Goal: Information Seeking & Learning: Learn about a topic

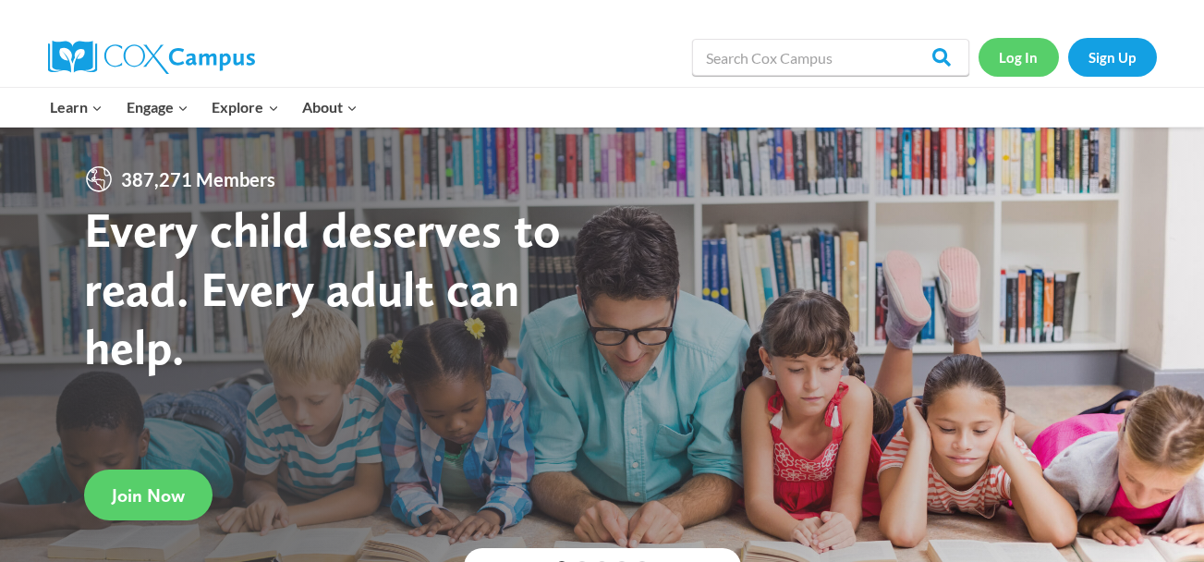
click at [1008, 63] on link "Log In" at bounding box center [1019, 57] width 80 height 38
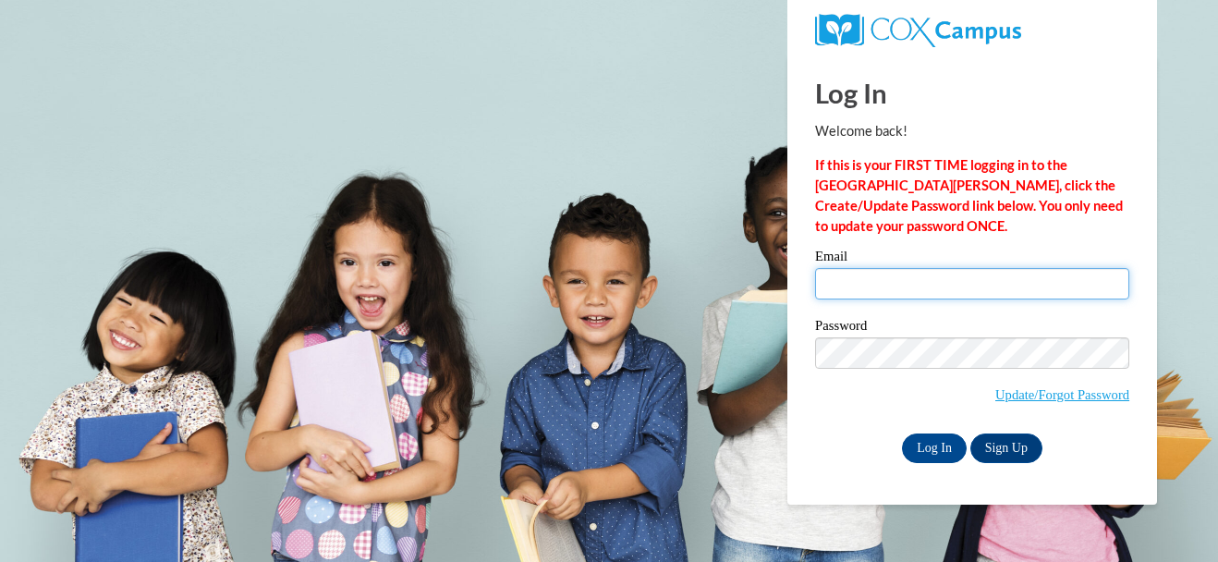
click at [903, 275] on input "Email" at bounding box center [972, 283] width 314 height 31
type input "Ashlyn.lepard@kosciuskoschools.com"
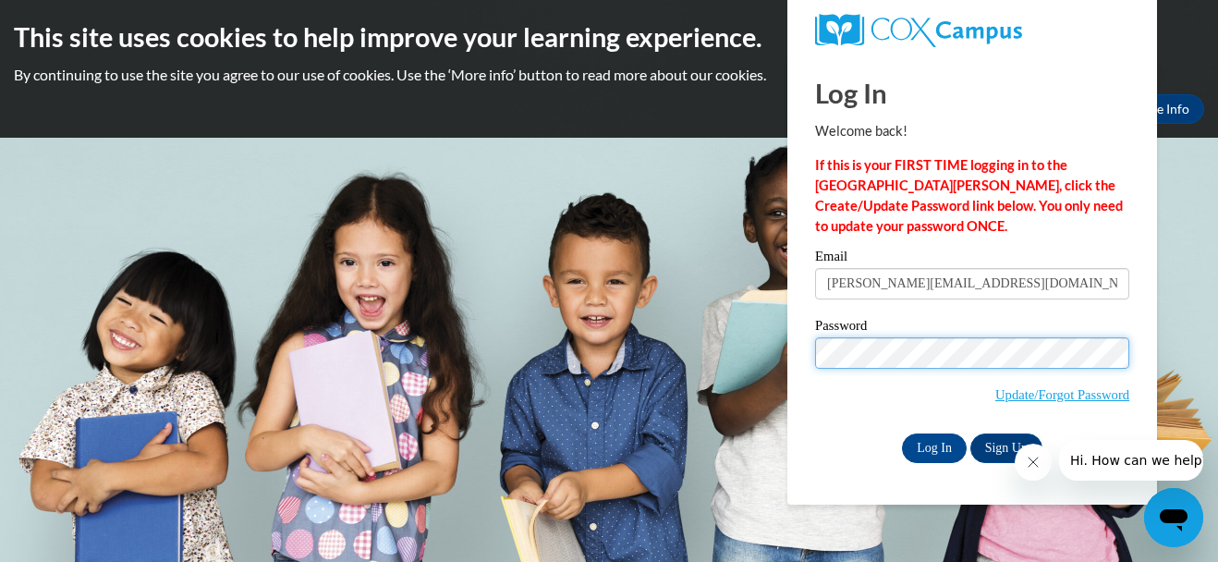
click at [902, 434] on input "Log In" at bounding box center [934, 449] width 65 height 30
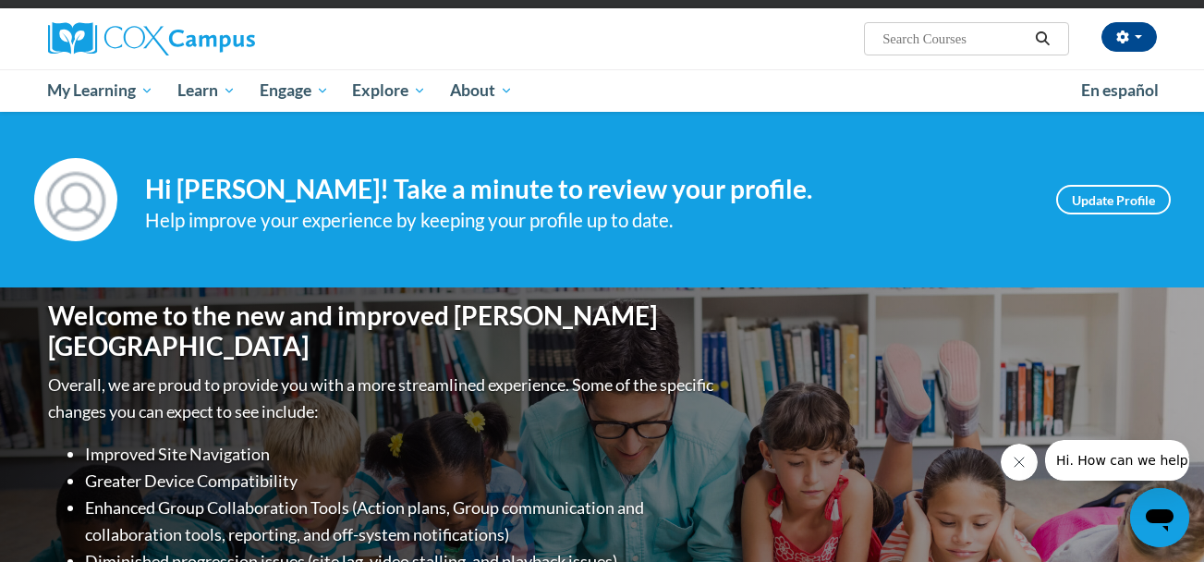
scroll to position [119, 0]
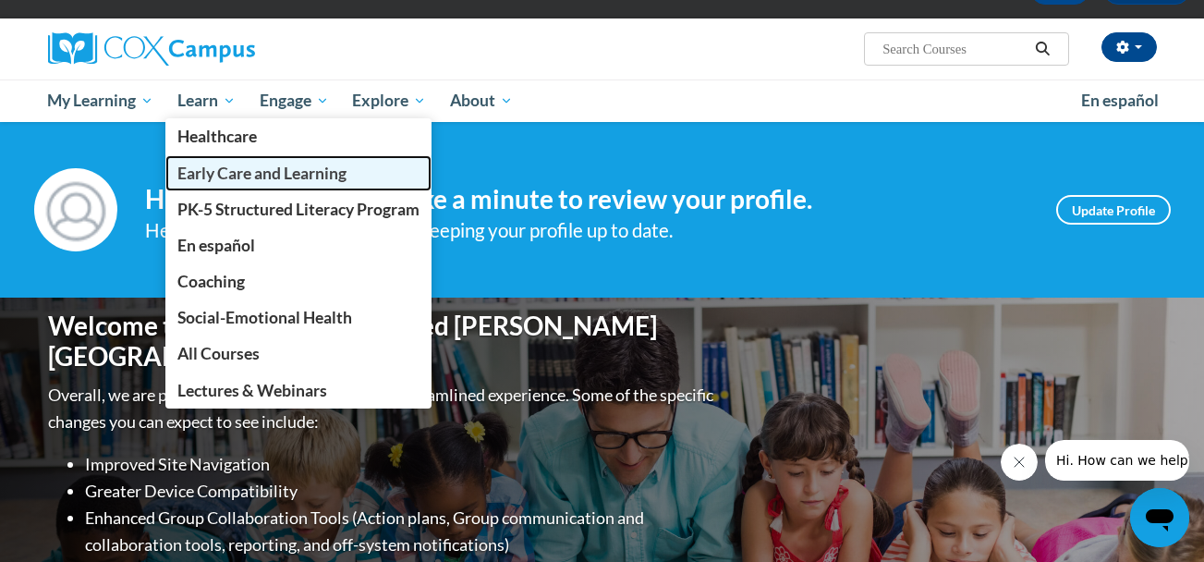
click at [252, 175] on span "Early Care and Learning" at bounding box center [261, 173] width 169 height 19
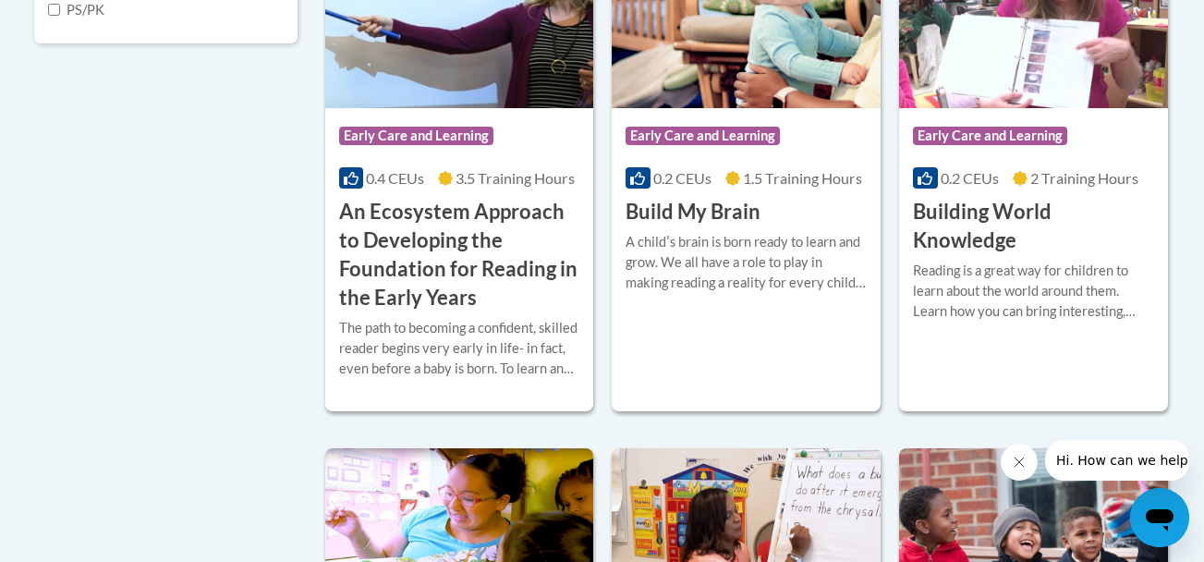
scroll to position [806, 0]
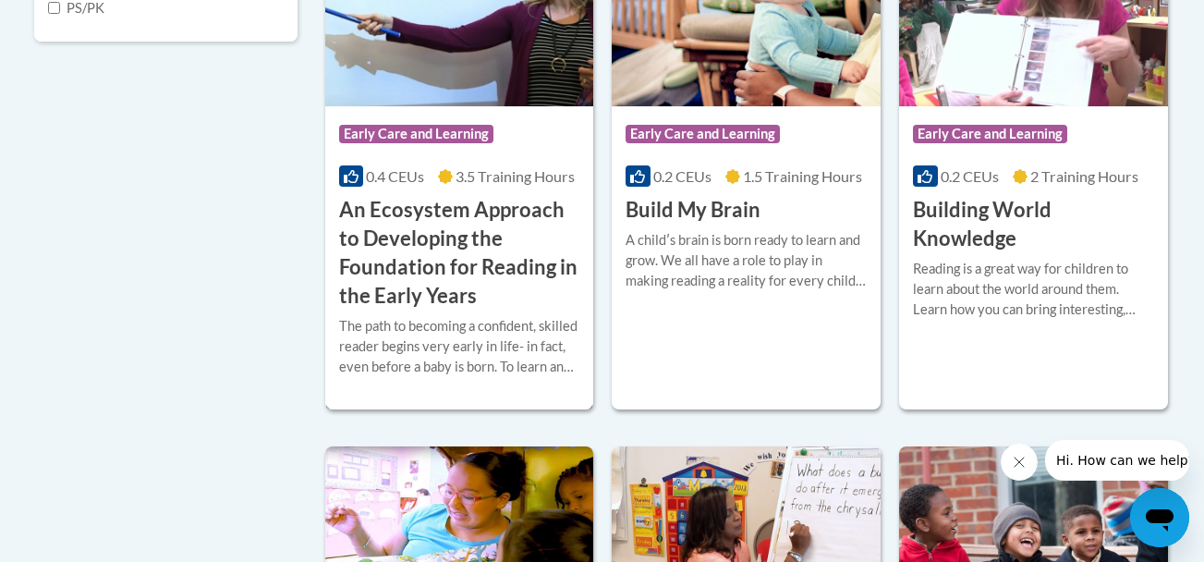
click at [421, 247] on h3 "An Ecosystem Approach to Developing the Foundation for Reading in the Early Yea…" at bounding box center [459, 253] width 241 height 114
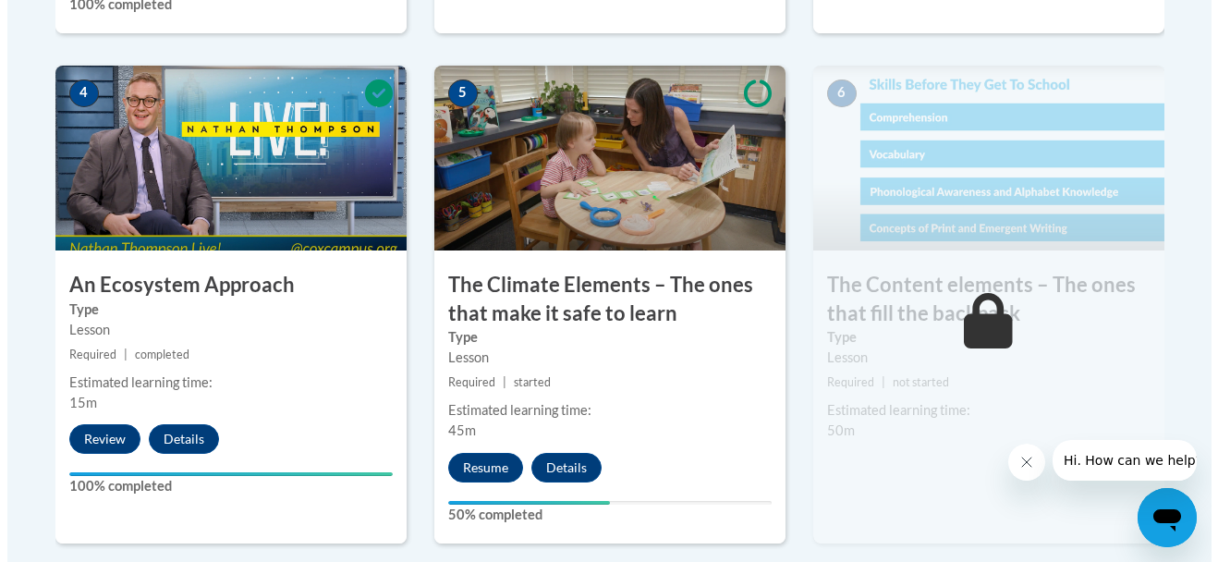
scroll to position [1126, 0]
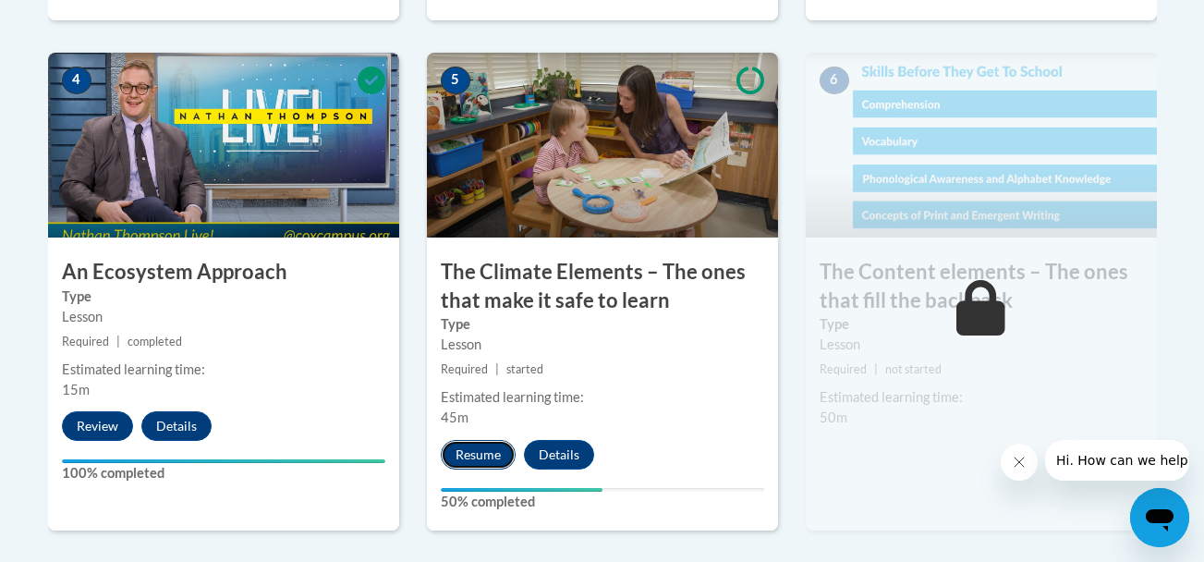
click at [476, 456] on button "Resume" at bounding box center [478, 455] width 75 height 30
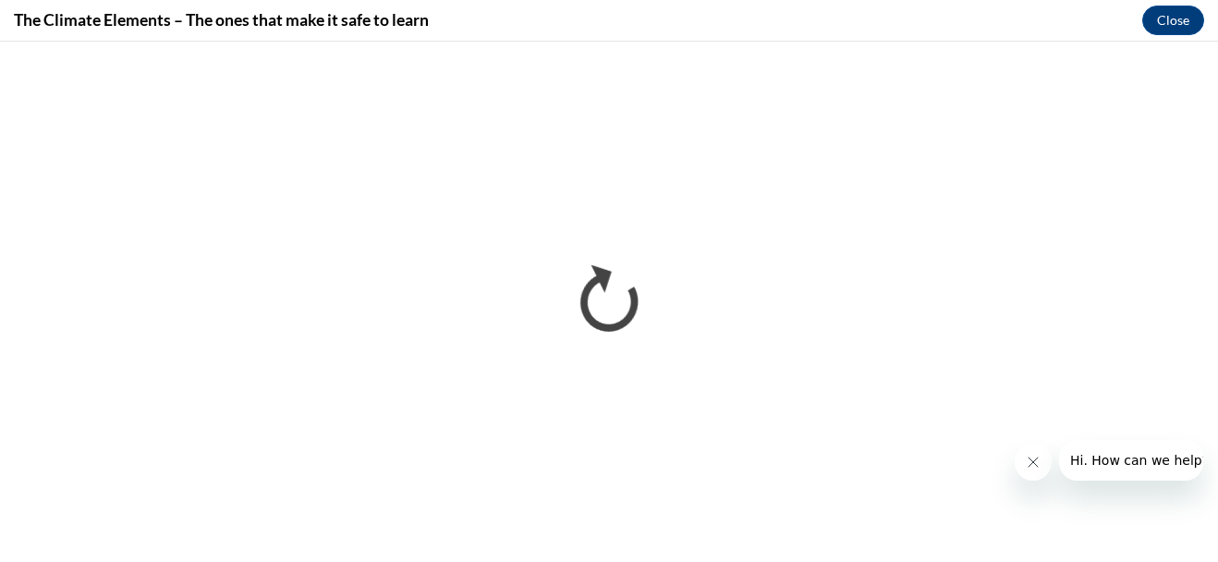
scroll to position [0, 0]
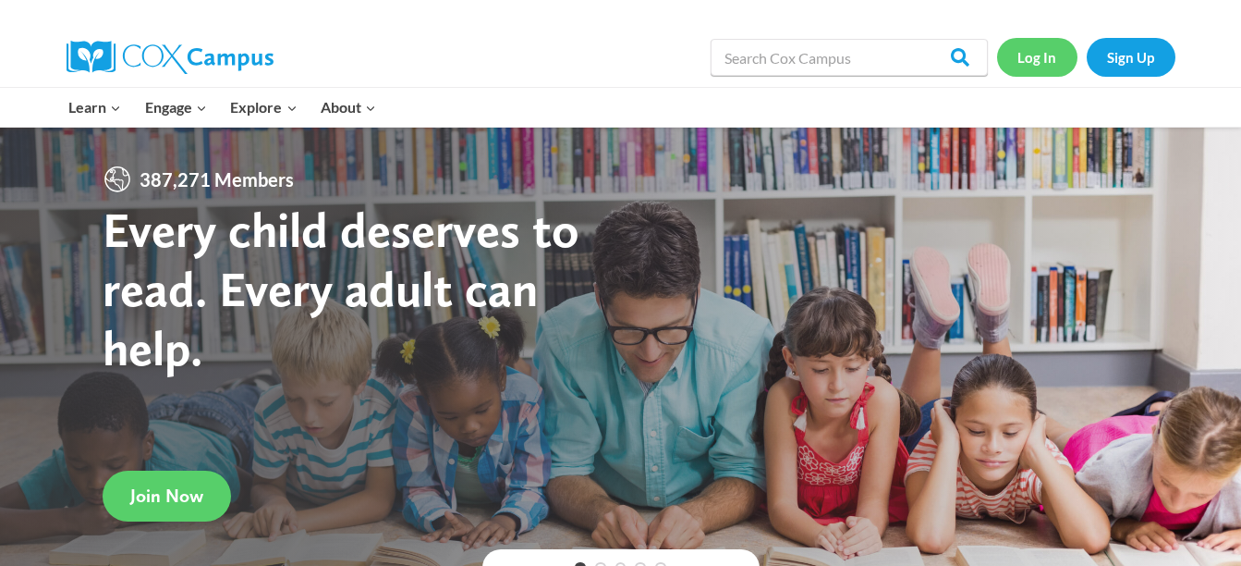
click at [1029, 62] on link "Log In" at bounding box center [1037, 57] width 80 height 38
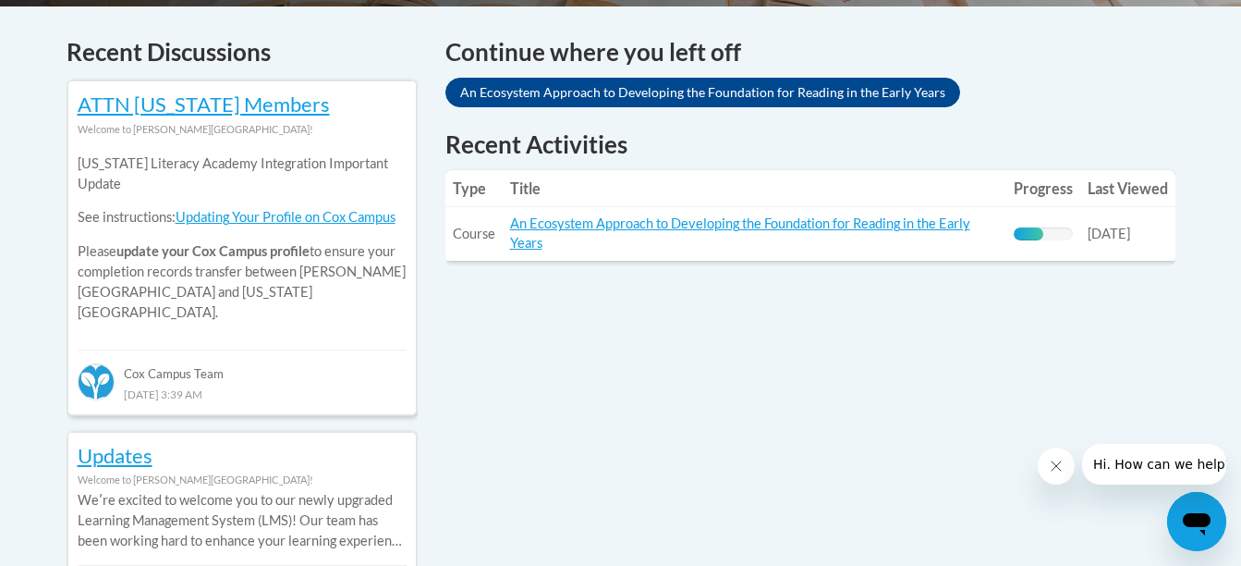
scroll to position [736, 0]
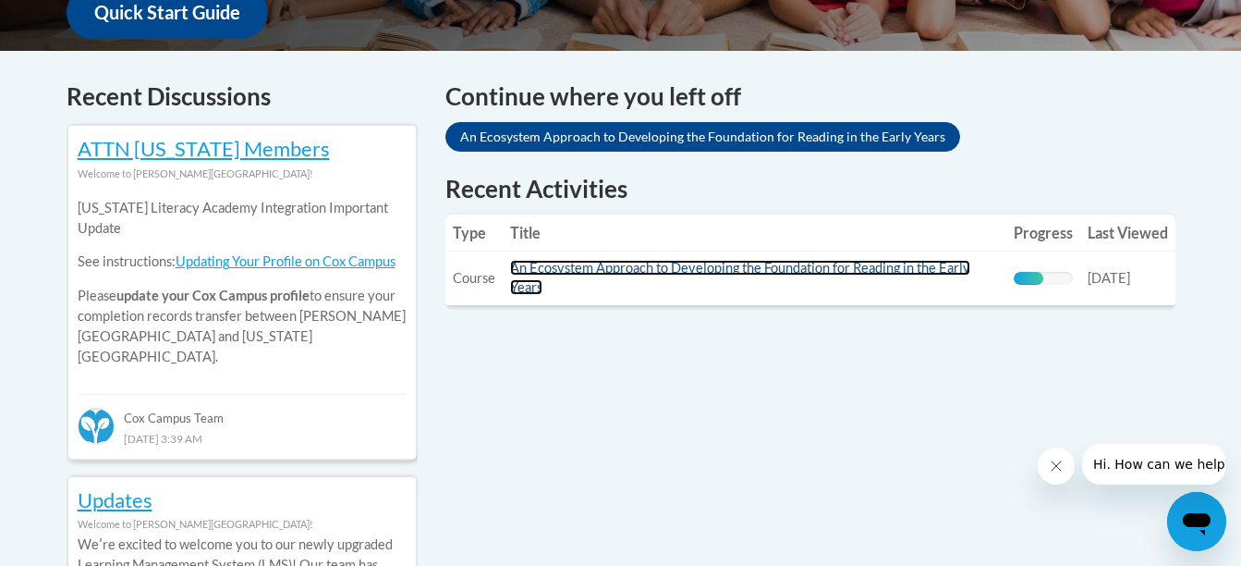
click at [822, 275] on link "An Ecosystem Approach to Developing the Foundation for Reading in the Early Yea…" at bounding box center [740, 277] width 460 height 35
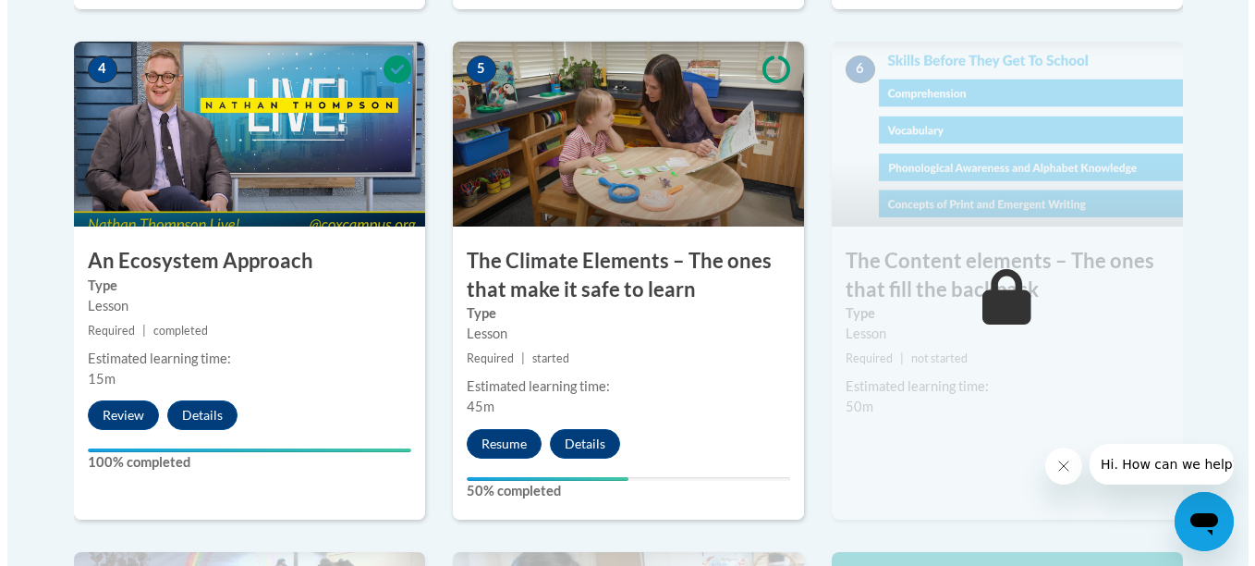
scroll to position [1140, 0]
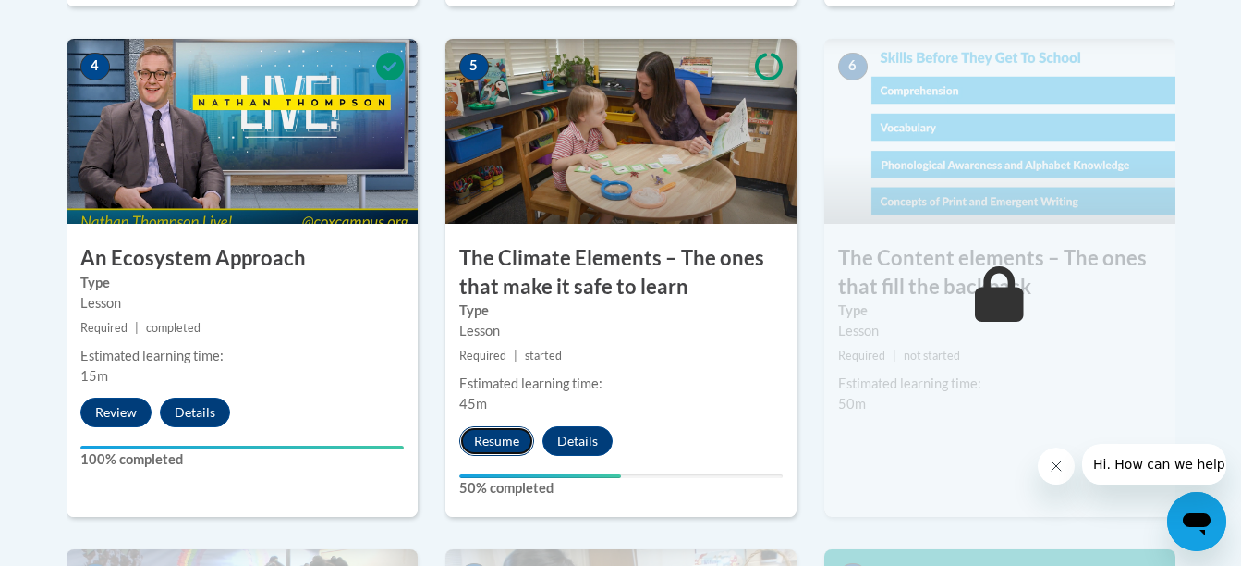
click at [494, 428] on button "Resume" at bounding box center [496, 441] width 75 height 30
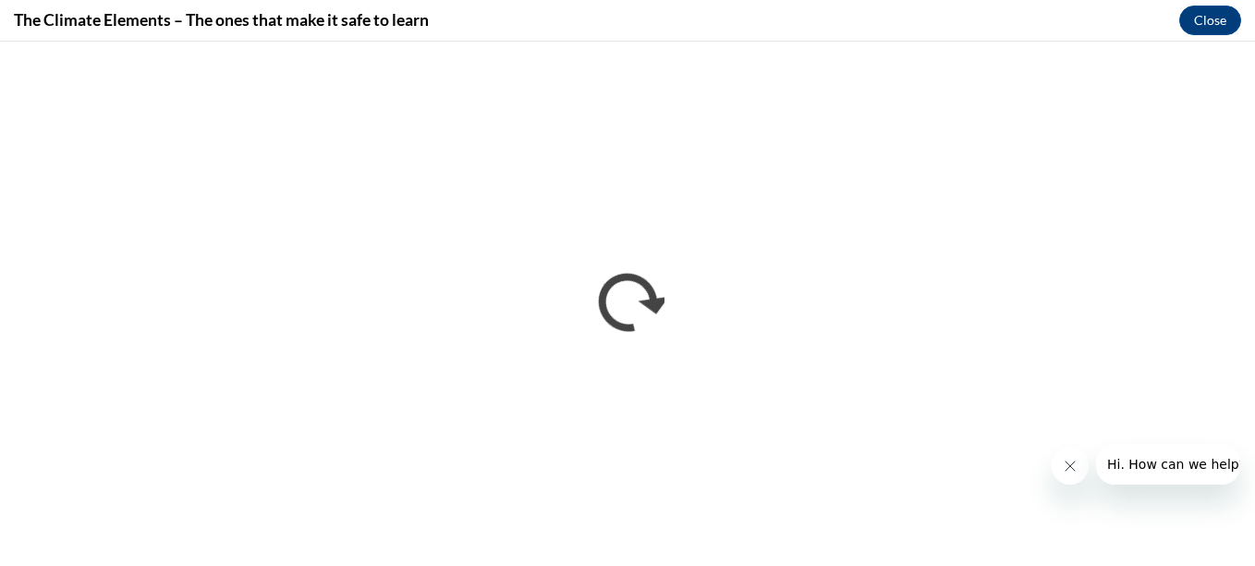
scroll to position [0, 0]
click at [1067, 467] on icon "Close message from company" at bounding box center [1069, 465] width 15 height 15
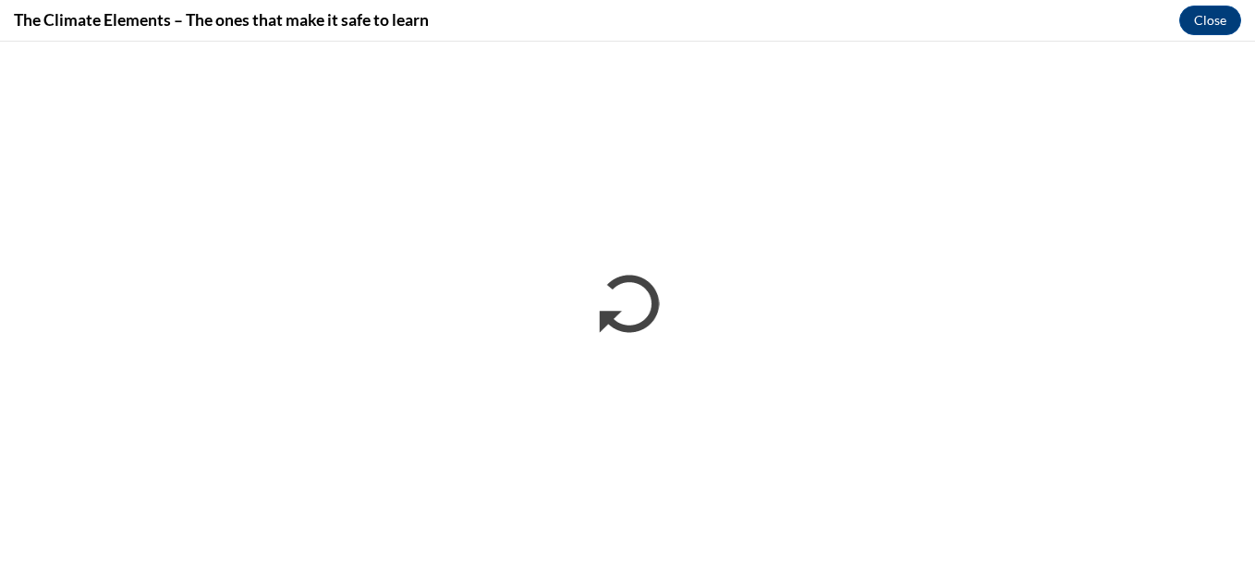
click button "Open messaging window" at bounding box center [1210, 521] width 59 height 59
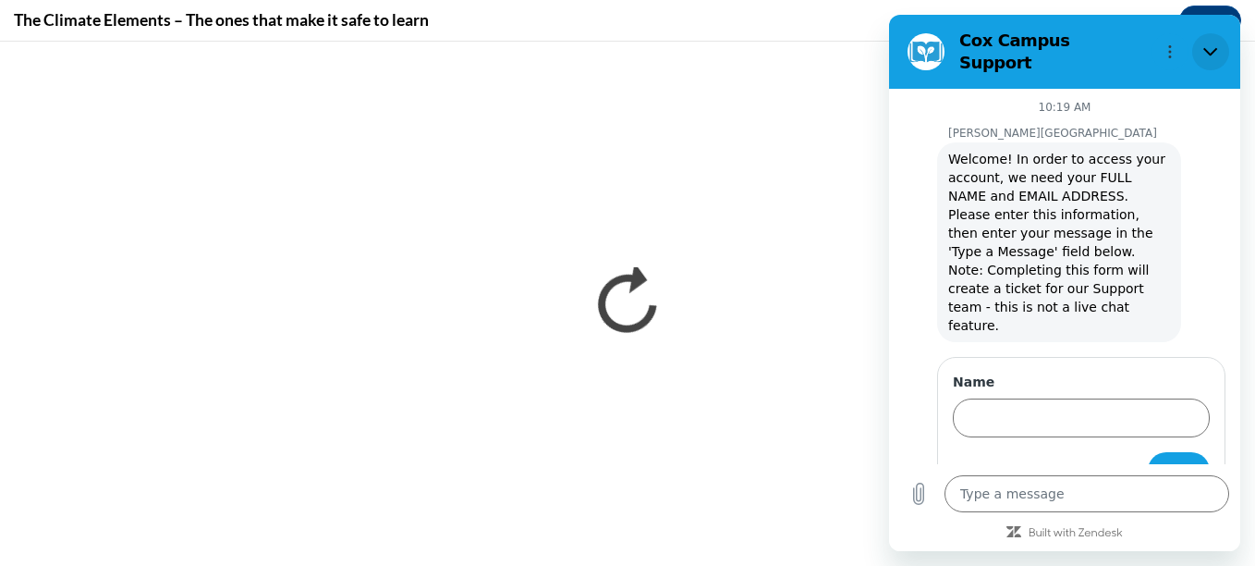
click at [1215, 59] on button "Close" at bounding box center [1210, 51] width 37 height 37
type textarea "x"
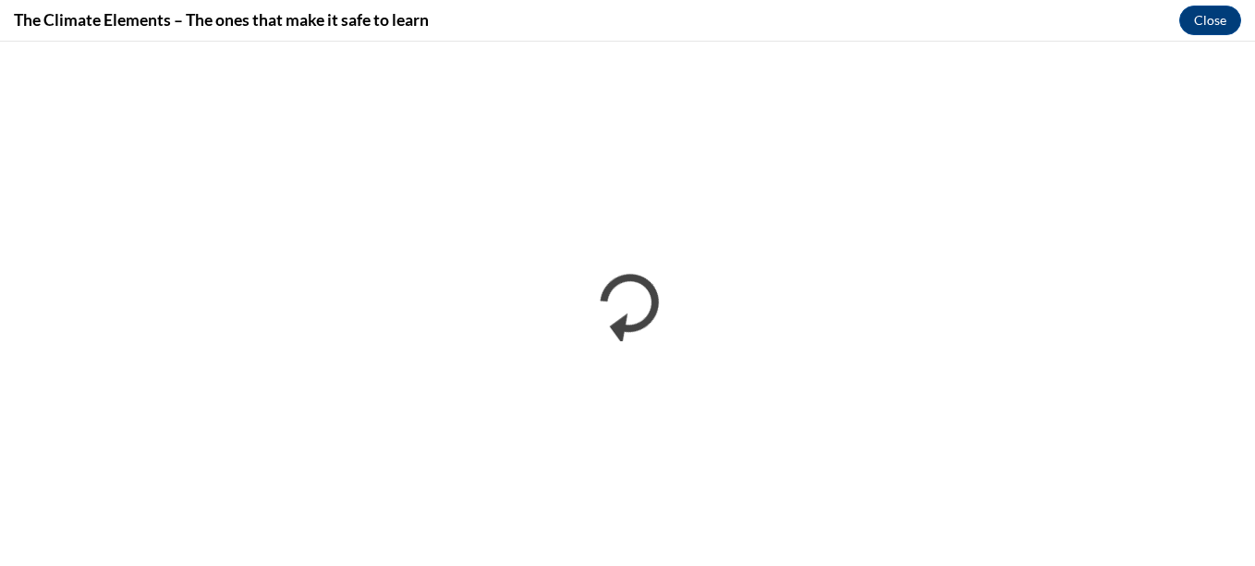
click button "Open messaging window" at bounding box center [1210, 521] width 59 height 59
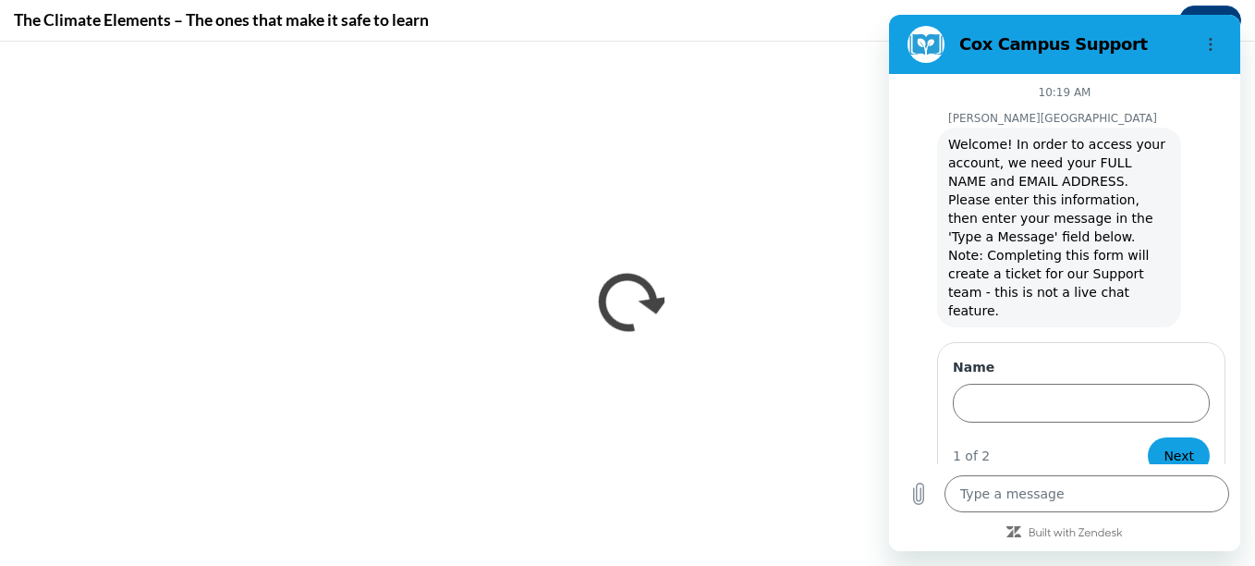
scroll to position [8, 0]
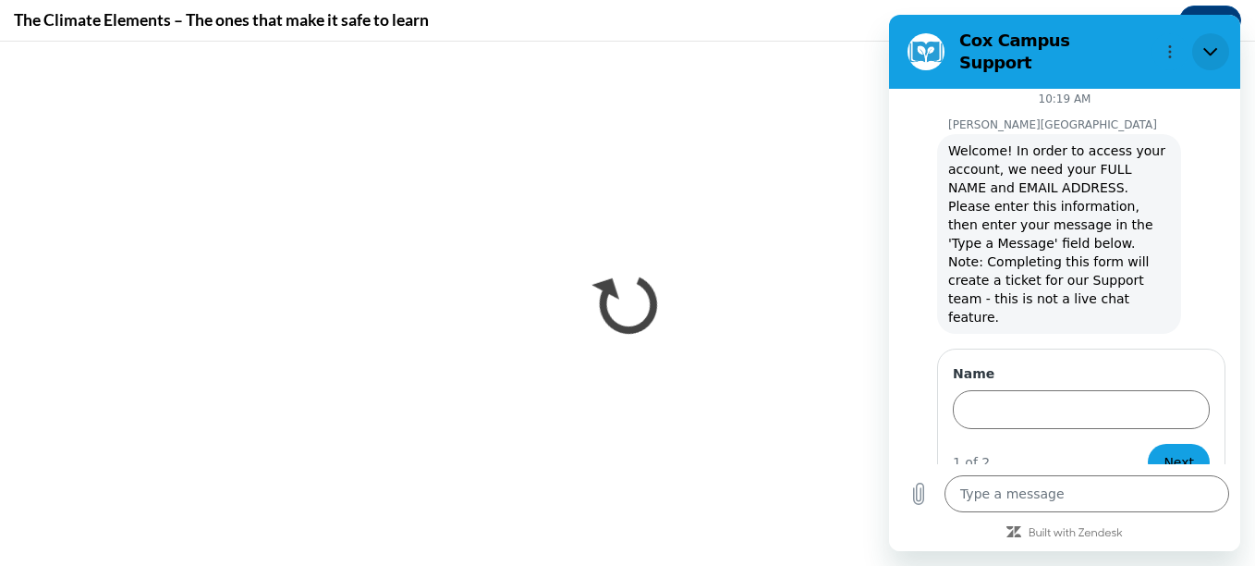
click at [1211, 45] on icon "Close" at bounding box center [1211, 51] width 15 height 15
type textarea "x"
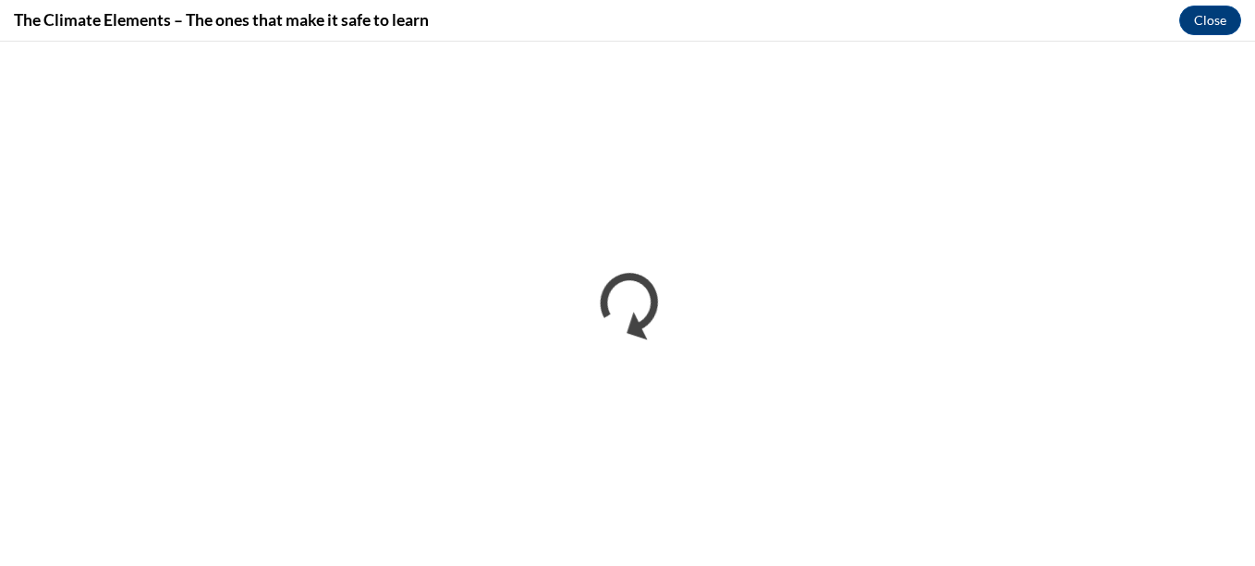
click button "Open messaging window" at bounding box center [1210, 521] width 59 height 59
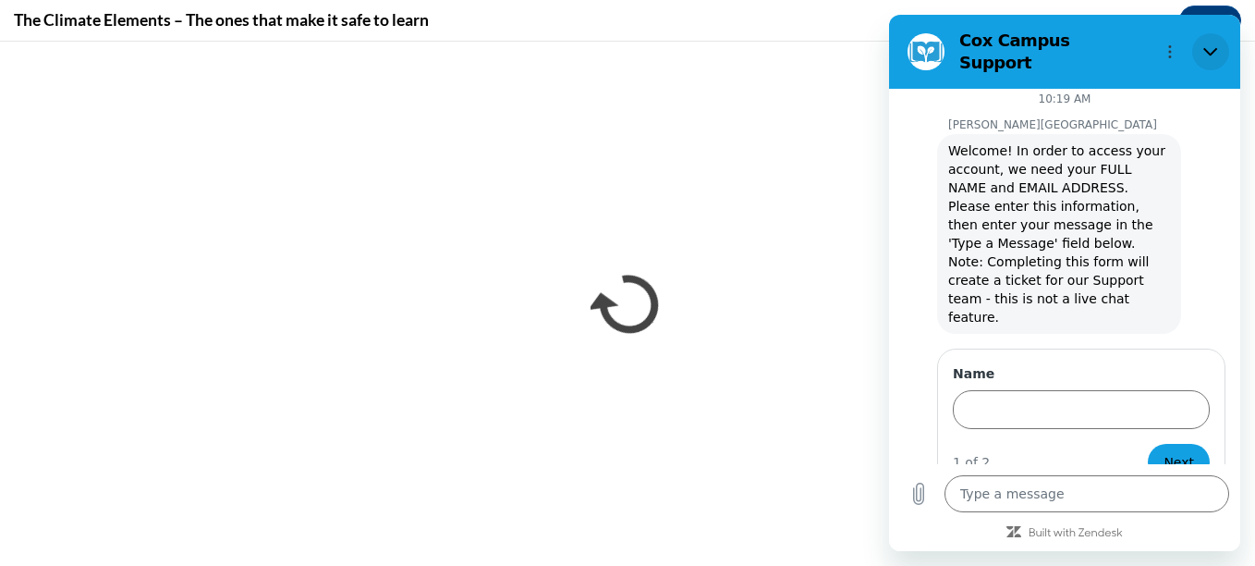
click at [1207, 48] on icon "Close" at bounding box center [1211, 52] width 14 height 8
type textarea "x"
